Goal: Navigation & Orientation: Find specific page/section

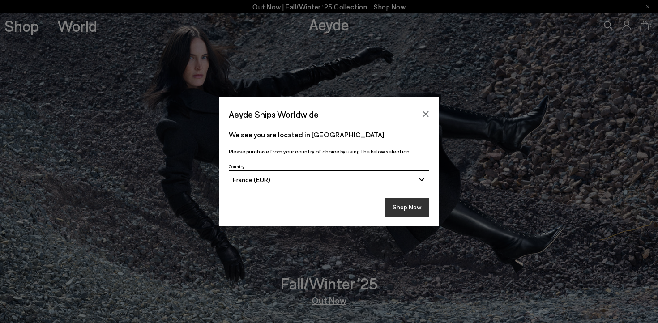
click at [420, 210] on button "Shop Now" at bounding box center [407, 207] width 44 height 19
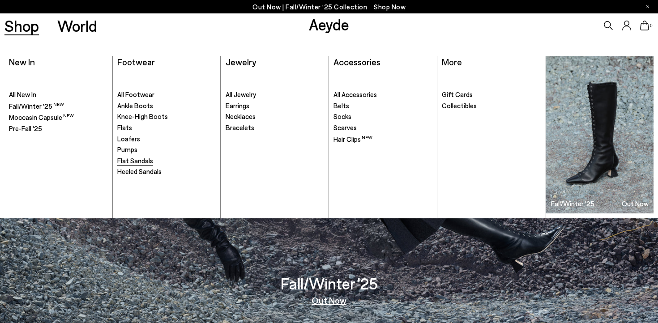
click at [144, 161] on span "Flat Sandals" at bounding box center [135, 161] width 36 height 8
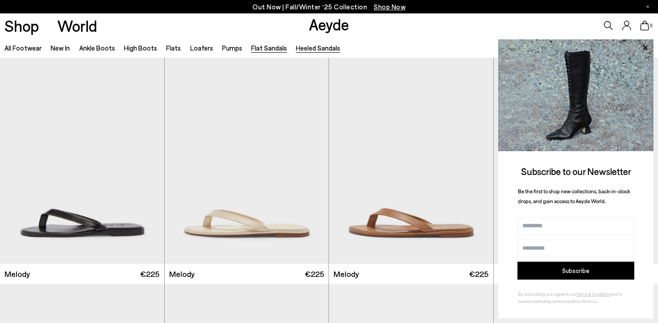
click at [315, 49] on link "Heeled Sandals" at bounding box center [318, 48] width 44 height 8
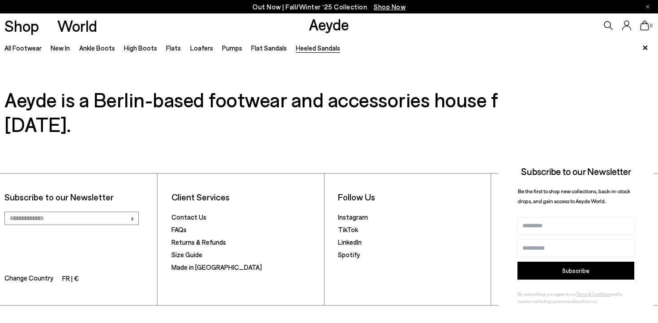
scroll to position [2291, 0]
